Goal: Use online tool/utility: Use online tool/utility

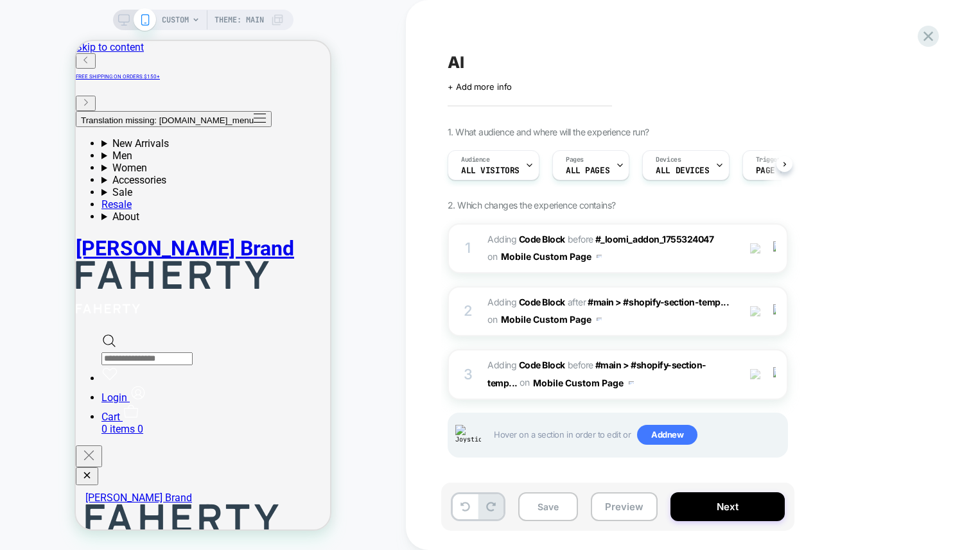
scroll to position [0, 1]
click at [378, 96] on div "CUSTOM Theme: MAIN" at bounding box center [203, 275] width 406 height 525
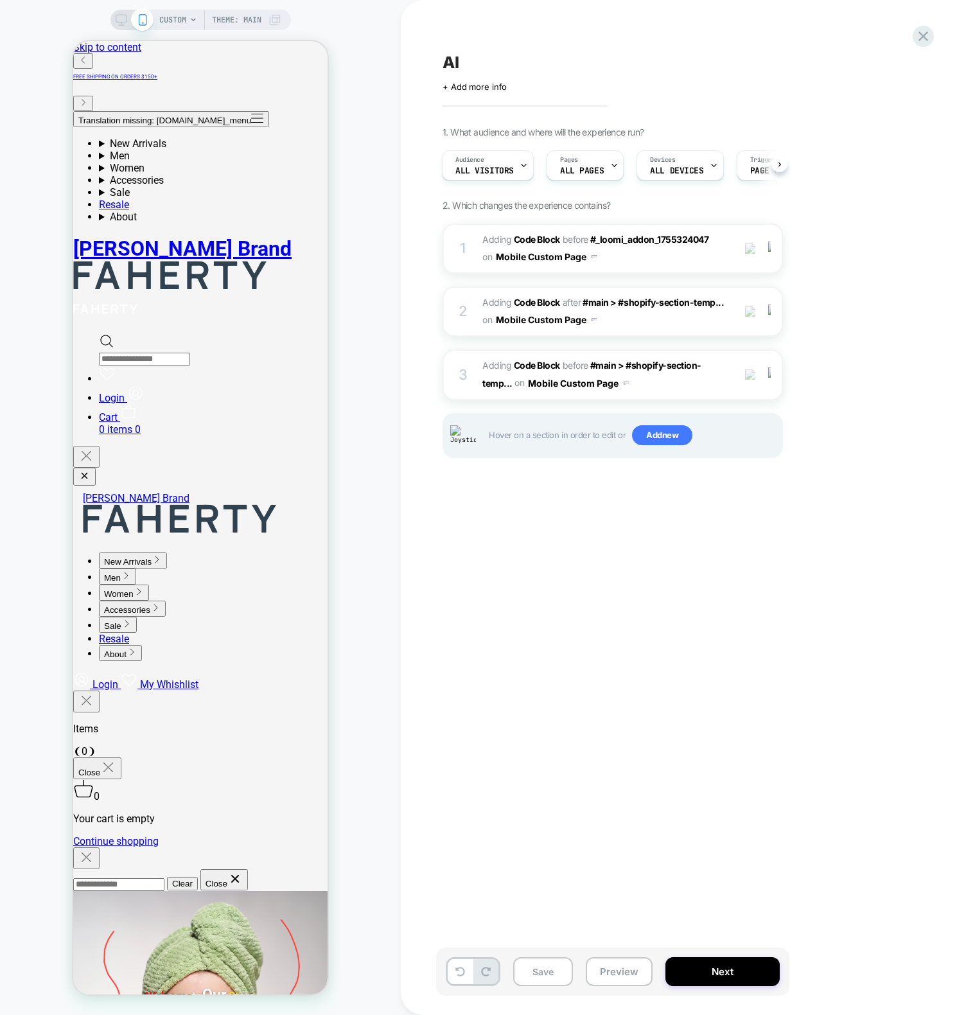
click at [387, 236] on div "CUSTOM Theme: MAIN" at bounding box center [200, 507] width 401 height 989
click at [386, 223] on div "CUSTOM Theme: MAIN" at bounding box center [200, 507] width 401 height 989
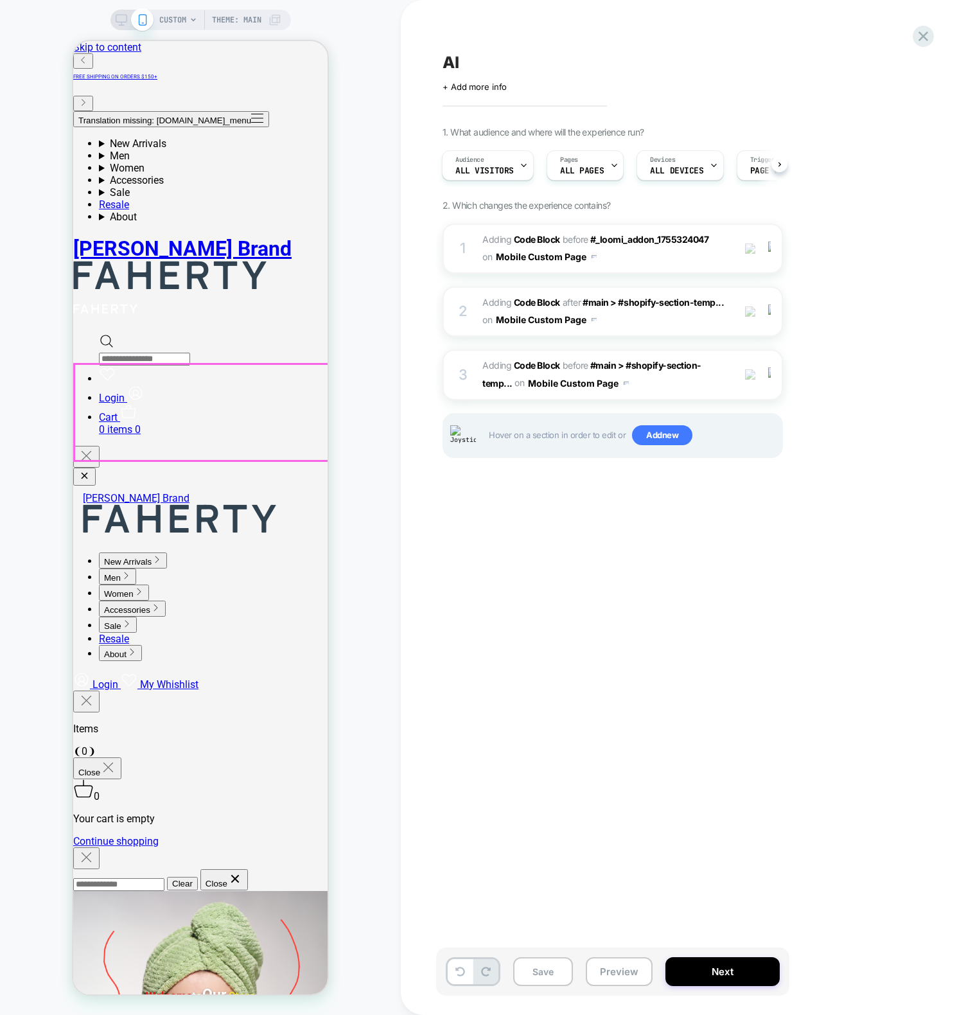
click at [490, 534] on div "AI Click to edit experience details + Add more info 1. What audience and where …" at bounding box center [677, 507] width 482 height 989
click at [471, 245] on div "1 Adding Code Block BEFORE #_loomi_addon_1755324047 #_loomi_addon_[PHONE_NUMBER…" at bounding box center [612, 248] width 340 height 50
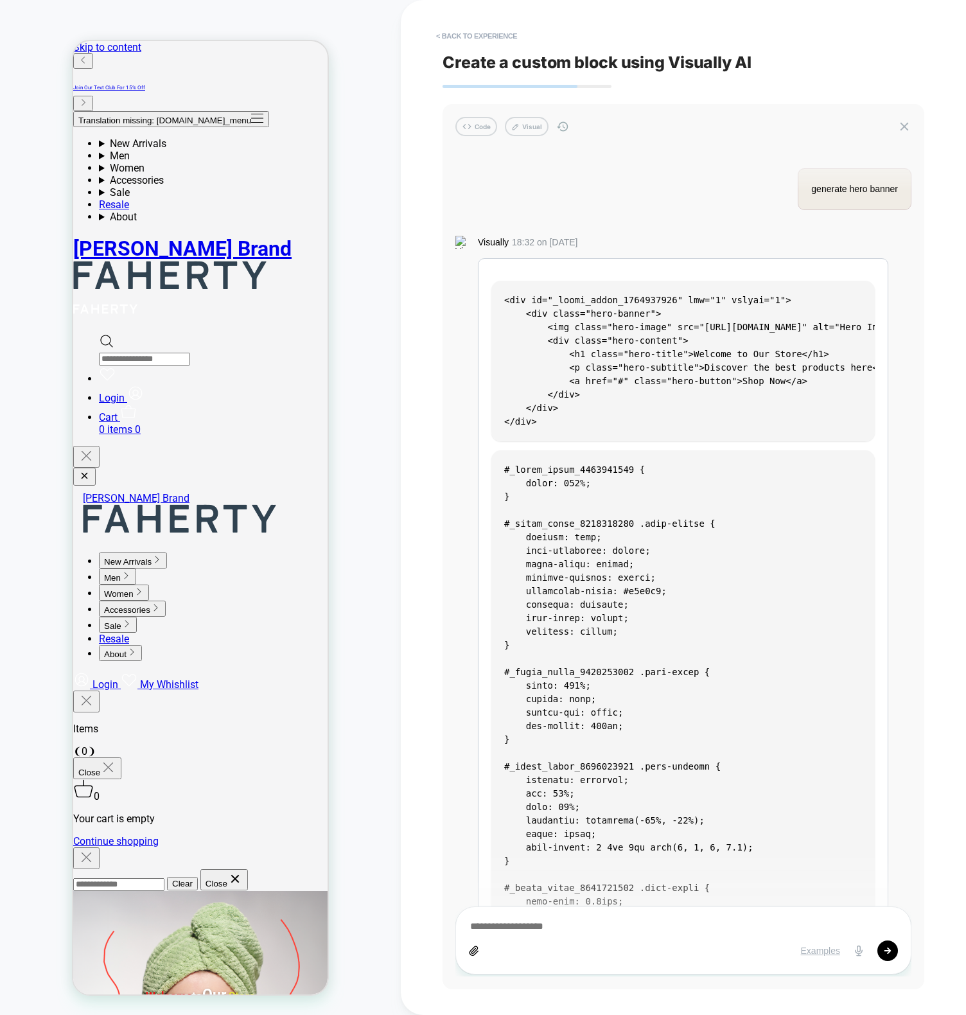
scroll to position [1851, 0]
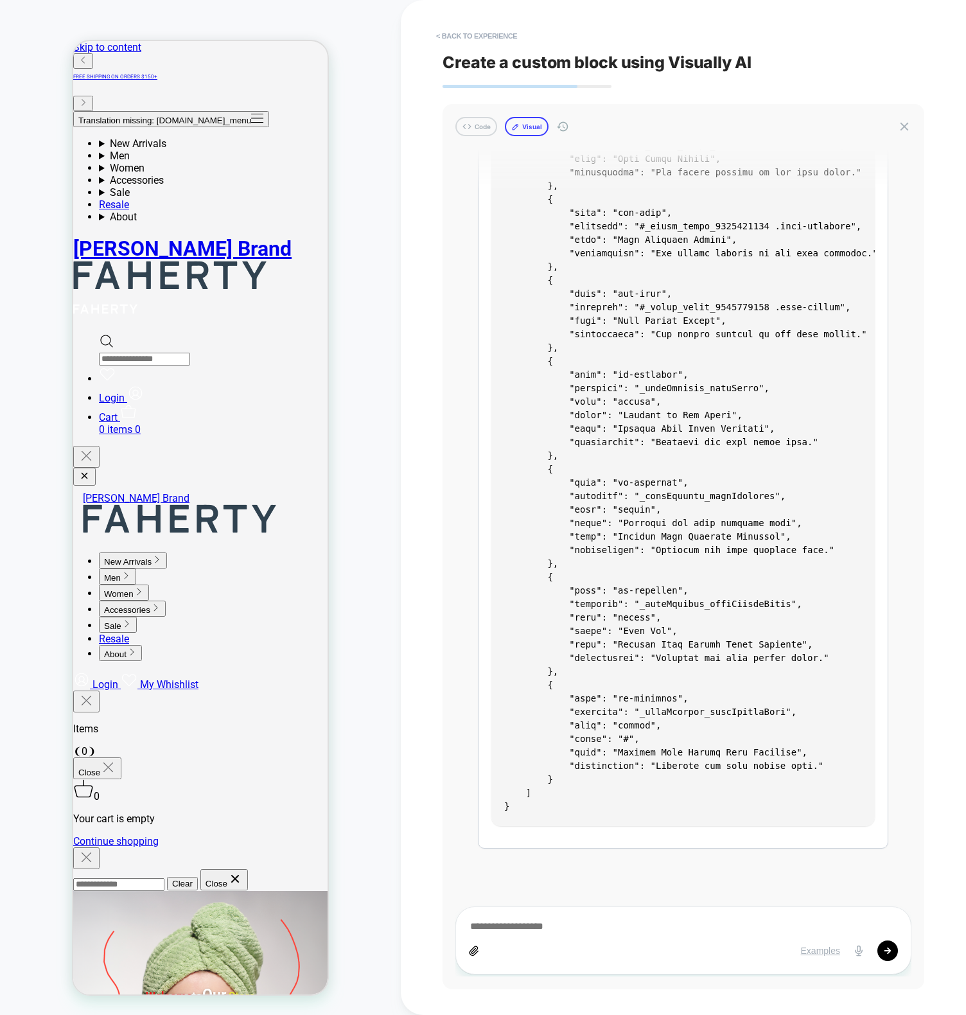
click at [515, 121] on button "Visual" at bounding box center [527, 126] width 44 height 19
type textarea "*"
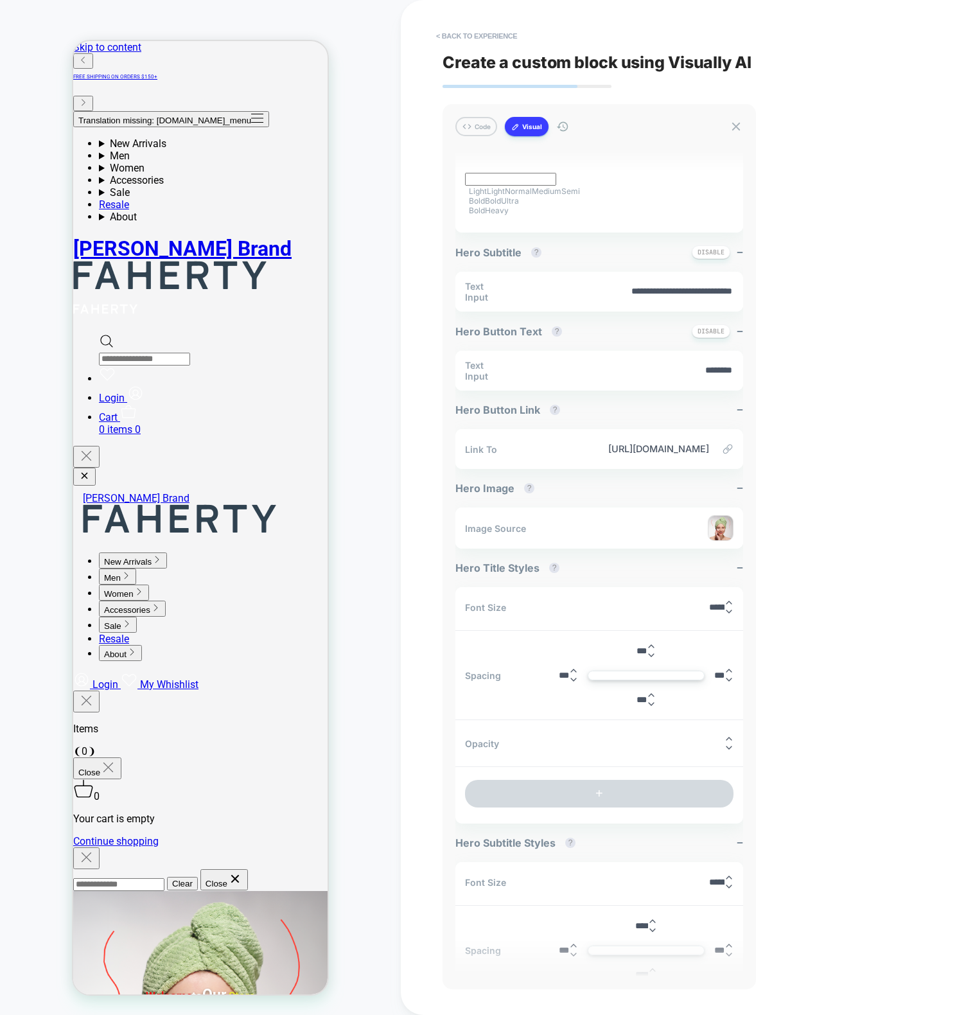
scroll to position [525, 0]
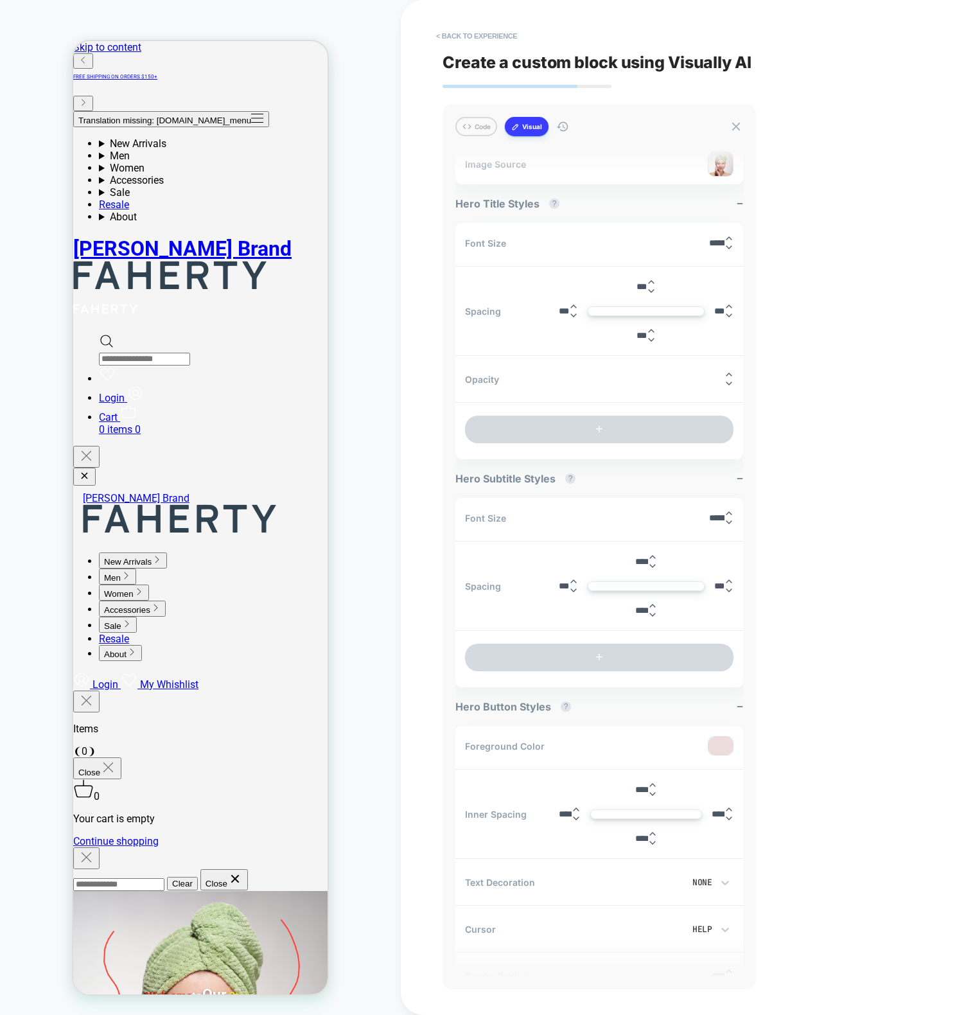
type input "****"
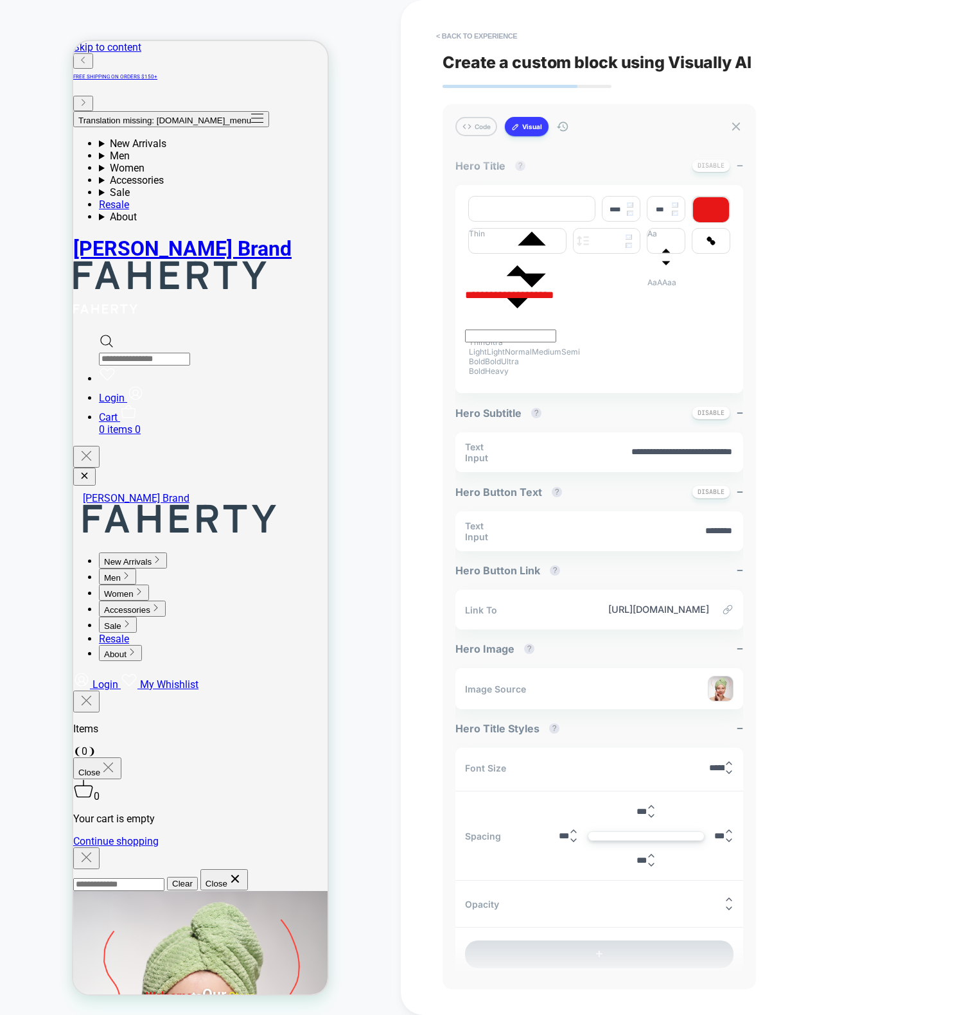
type textarea "*"
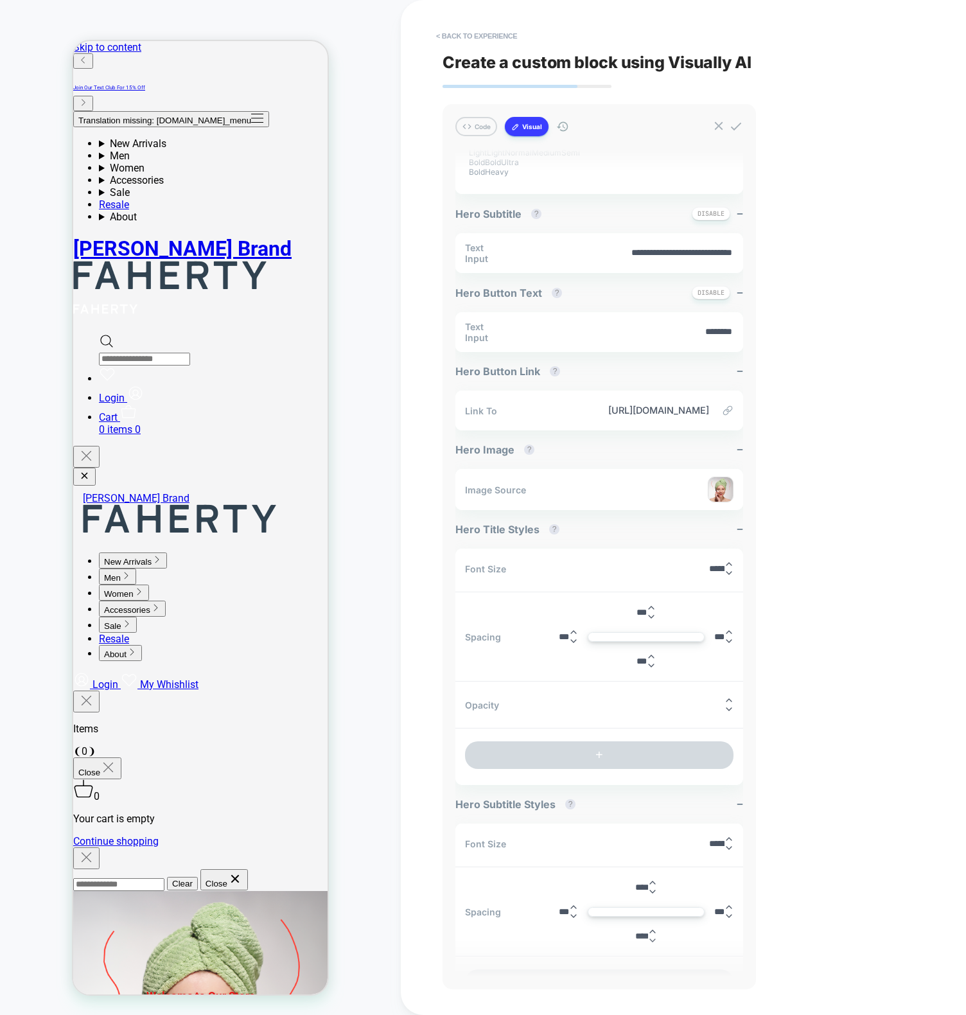
scroll to position [446, 0]
